Goal: Book appointment/travel/reservation

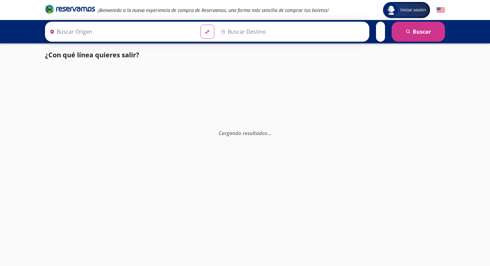
type input "[GEOGRAPHIC_DATA], [GEOGRAPHIC_DATA]"
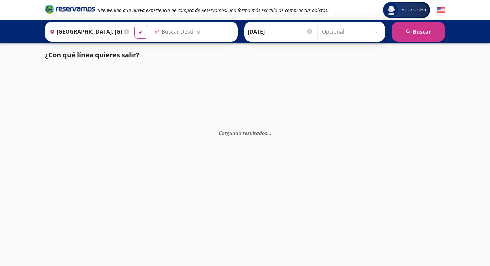
type input "[PERSON_NAME], [GEOGRAPHIC_DATA]"
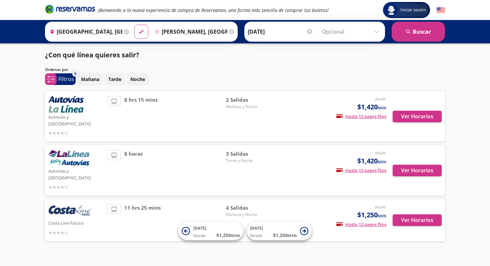
click at [100, 204] on div "Costa Line Futura" at bounding box center [75, 220] width 55 height 32
click at [402, 214] on button "Ver Horarios" at bounding box center [417, 220] width 49 height 12
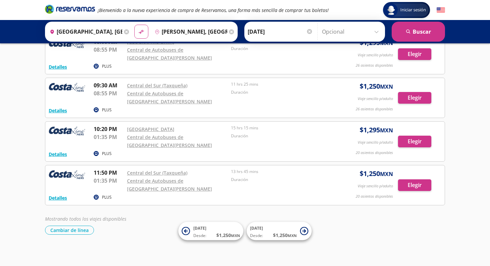
scroll to position [48, 0]
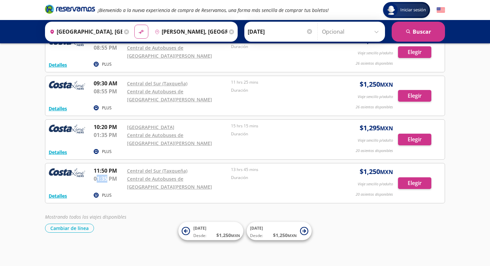
drag, startPoint x: 107, startPoint y: 180, endPoint x: 96, endPoint y: 180, distance: 10.7
click at [96, 180] on p "01:35 PM" at bounding box center [109, 179] width 30 height 8
